Goal: Transaction & Acquisition: Purchase product/service

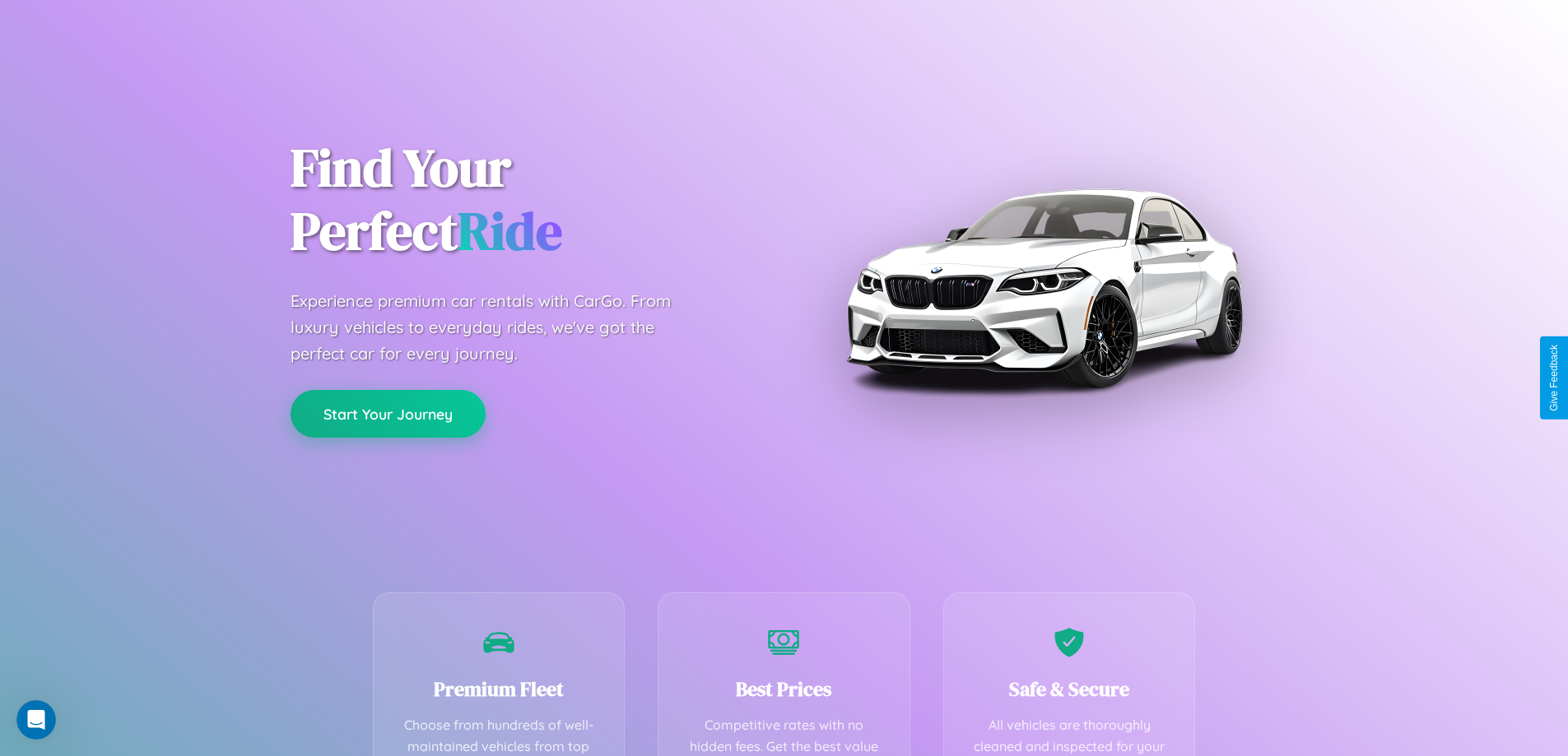
click at [388, 414] on button "Start Your Journey" at bounding box center [388, 414] width 195 height 47
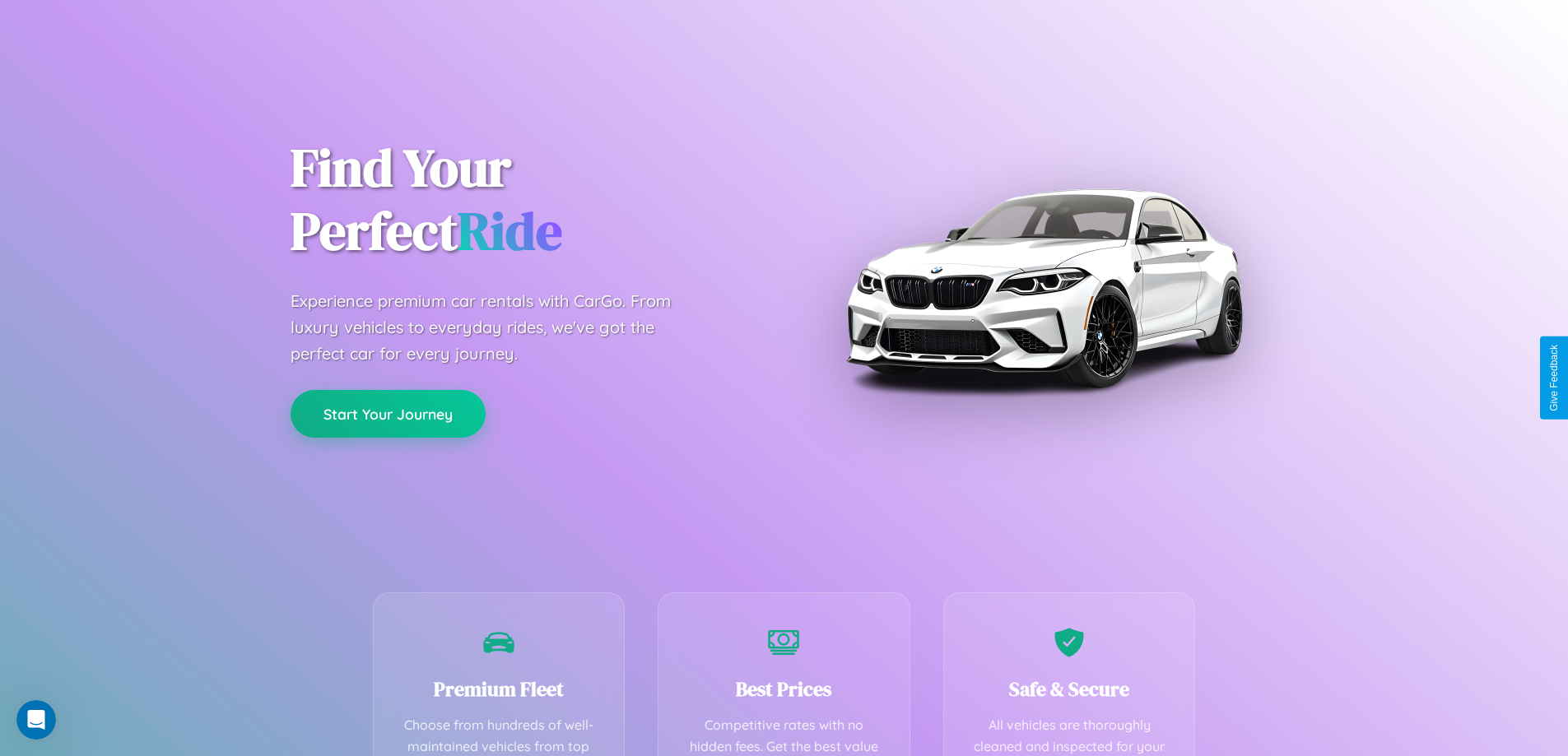
click at [388, 414] on button "Start Your Journey" at bounding box center [388, 414] width 195 height 47
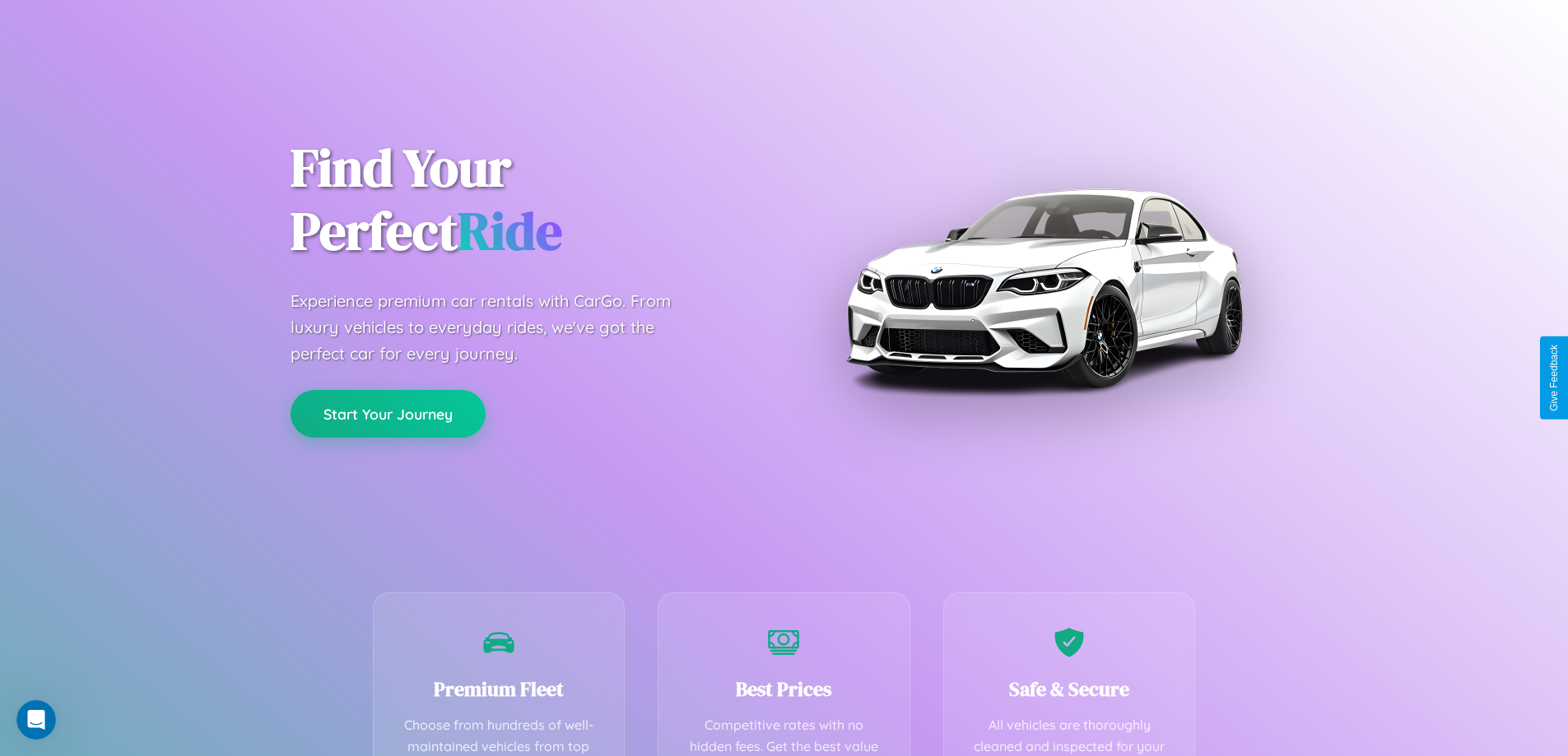
click at [388, 414] on button "Start Your Journey" at bounding box center [388, 414] width 195 height 47
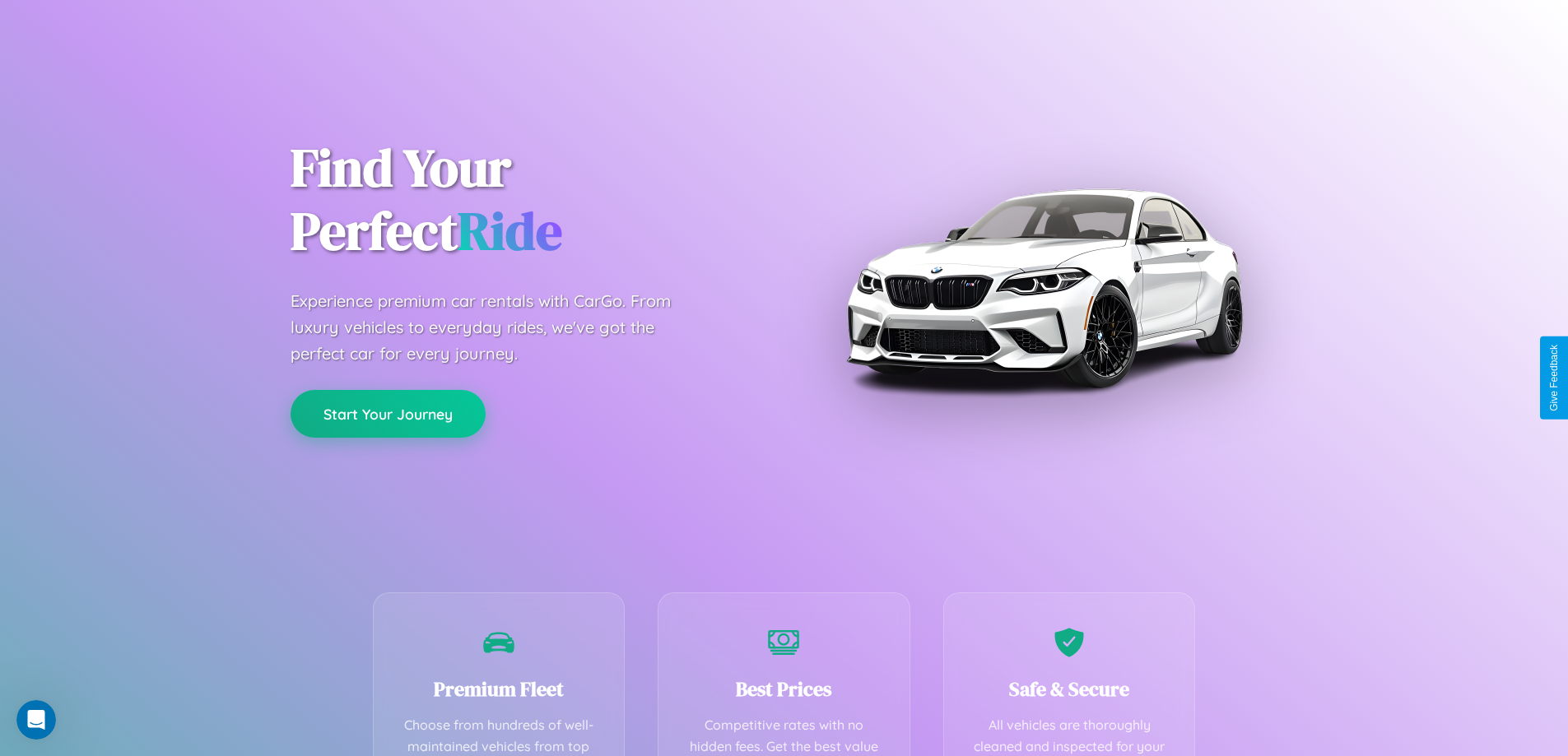
click at [388, 414] on button "Start Your Journey" at bounding box center [388, 414] width 195 height 47
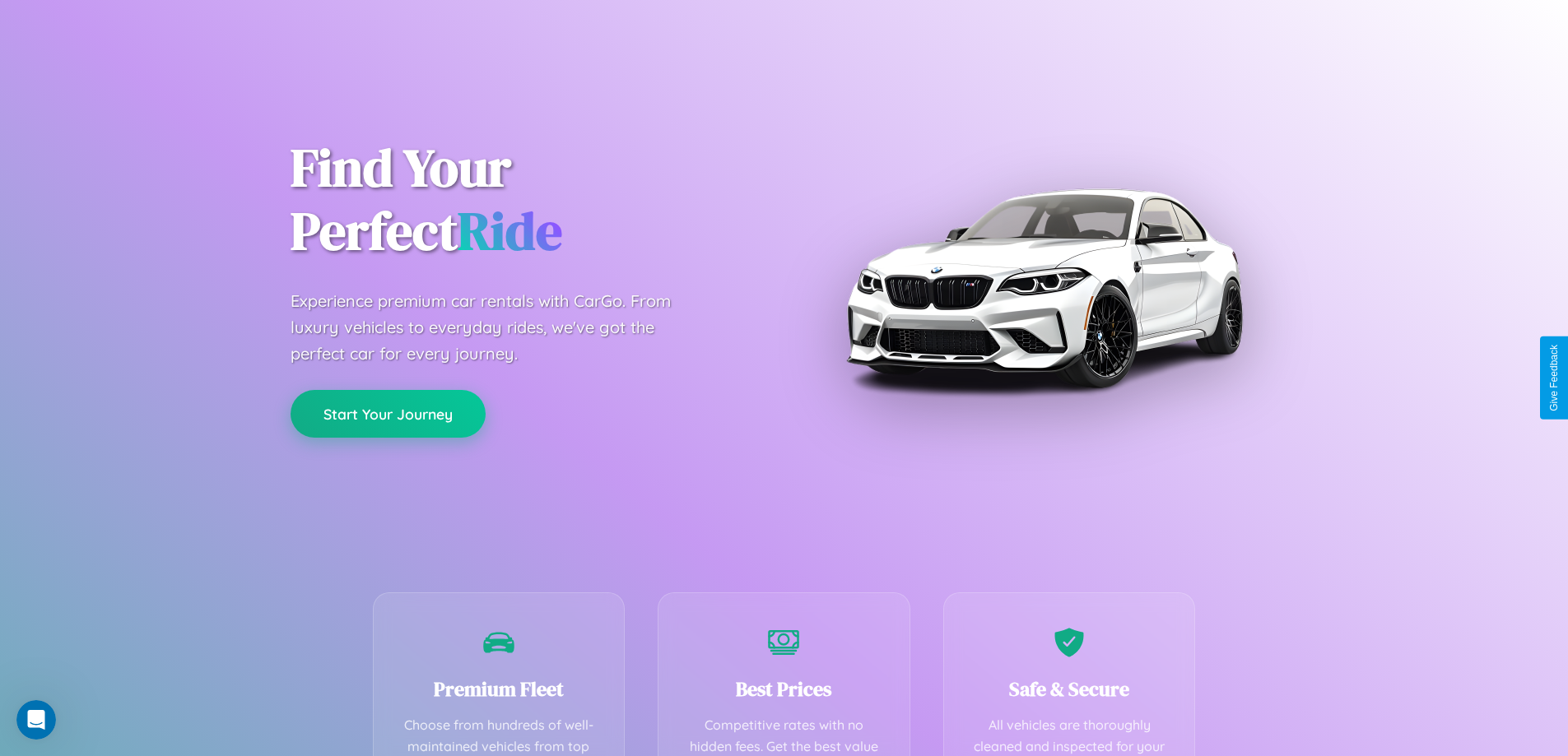
click at [388, 414] on button "Start Your Journey" at bounding box center [388, 414] width 195 height 47
